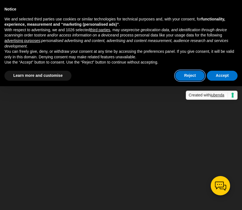
click at [192, 75] on button "Reject" at bounding box center [189, 76] width 29 height 10
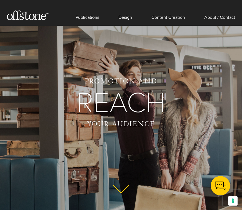
click at [219, 16] on link "About / Contact" at bounding box center [219, 13] width 31 height 26
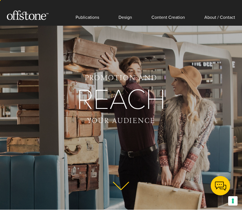
scroll to position [4, 0]
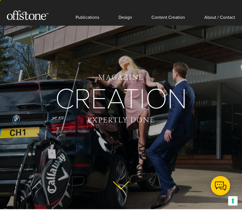
click at [228, 13] on link "About / Contact" at bounding box center [219, 13] width 31 height 26
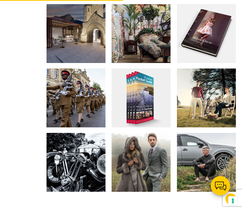
scroll to position [748, 0]
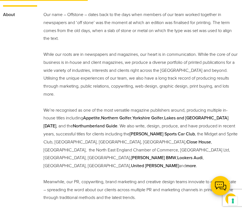
scroll to position [217, 0]
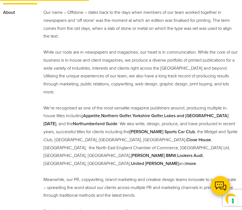
click at [199, 114] on link "Lakes and Cumbria Today" at bounding box center [135, 120] width 185 height 14
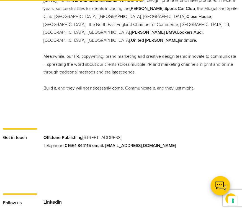
scroll to position [348, 0]
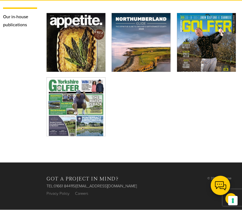
scroll to position [588, 0]
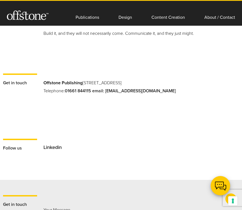
scroll to position [394, 0]
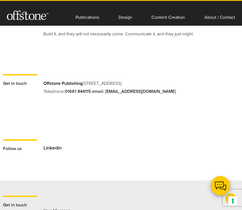
click at [219, 15] on link "About / Contact" at bounding box center [219, 13] width 31 height 26
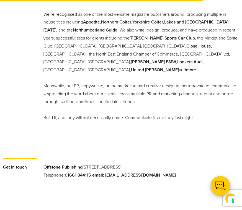
scroll to position [311, 0]
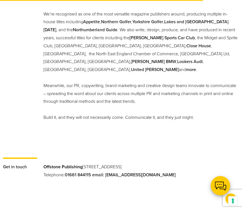
click at [73, 29] on link "Northumberland Guide" at bounding box center [95, 30] width 44 height 6
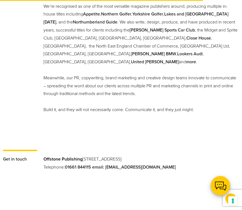
scroll to position [319, 0]
